Goal: Information Seeking & Learning: Learn about a topic

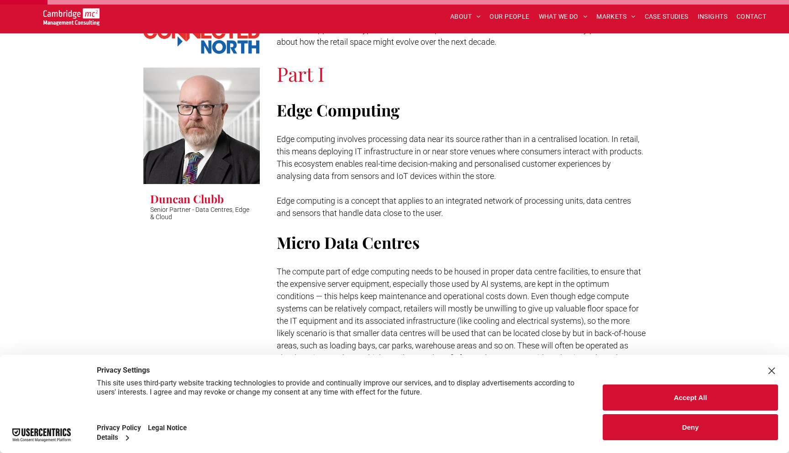
scroll to position [352, 0]
click at [336, 158] on span "Edge computing involves processing data near its source rather than in a centra…" at bounding box center [460, 156] width 367 height 47
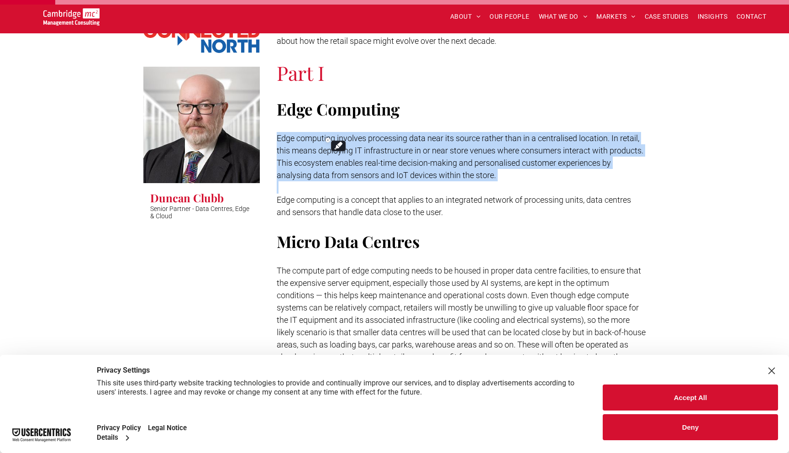
click at [336, 158] on span "Edge computing involves processing data near its source rather than in a centra…" at bounding box center [460, 156] width 367 height 47
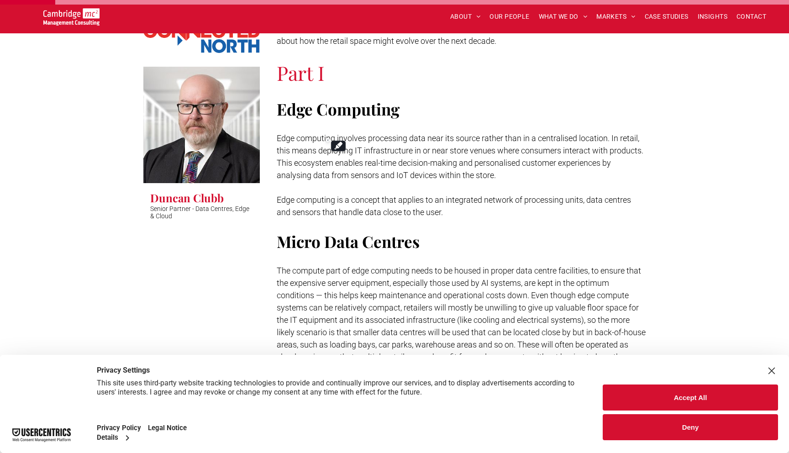
click at [437, 190] on p at bounding box center [461, 187] width 369 height 12
drag, startPoint x: 449, startPoint y: 207, endPoint x: 269, endPoint y: 137, distance: 192.8
copy div "Edge computing involves processing data near its source rather than in a centra…"
